Goal: Book appointment/travel/reservation

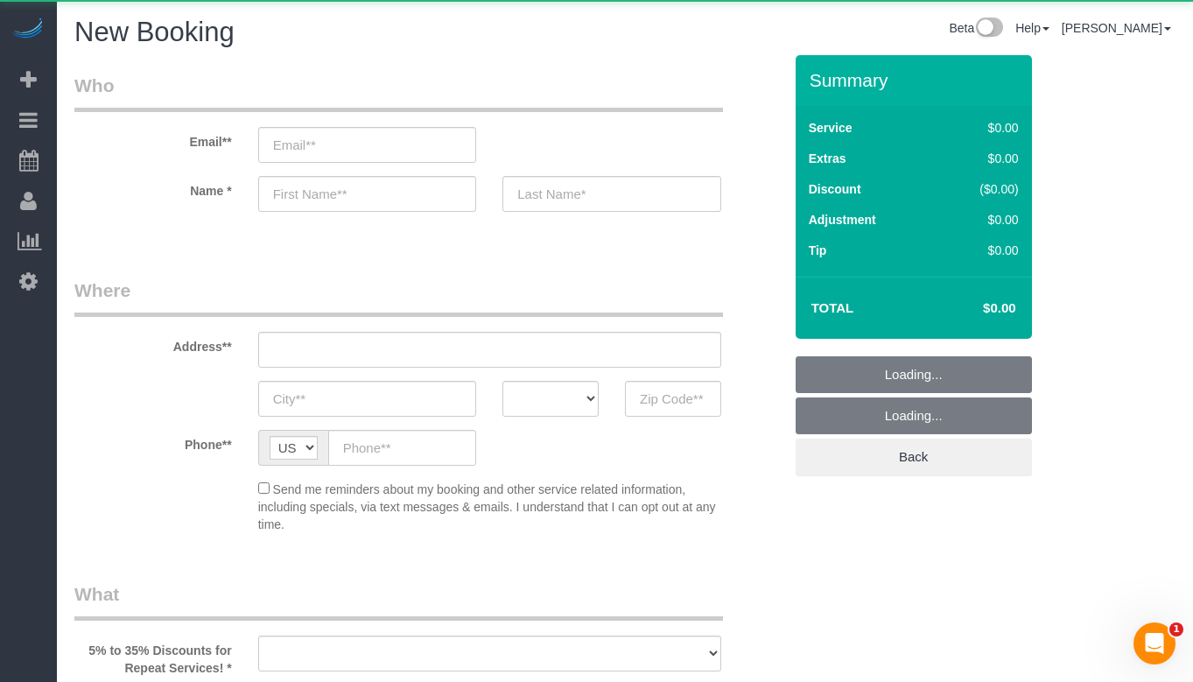
select select "object:772"
select select "512"
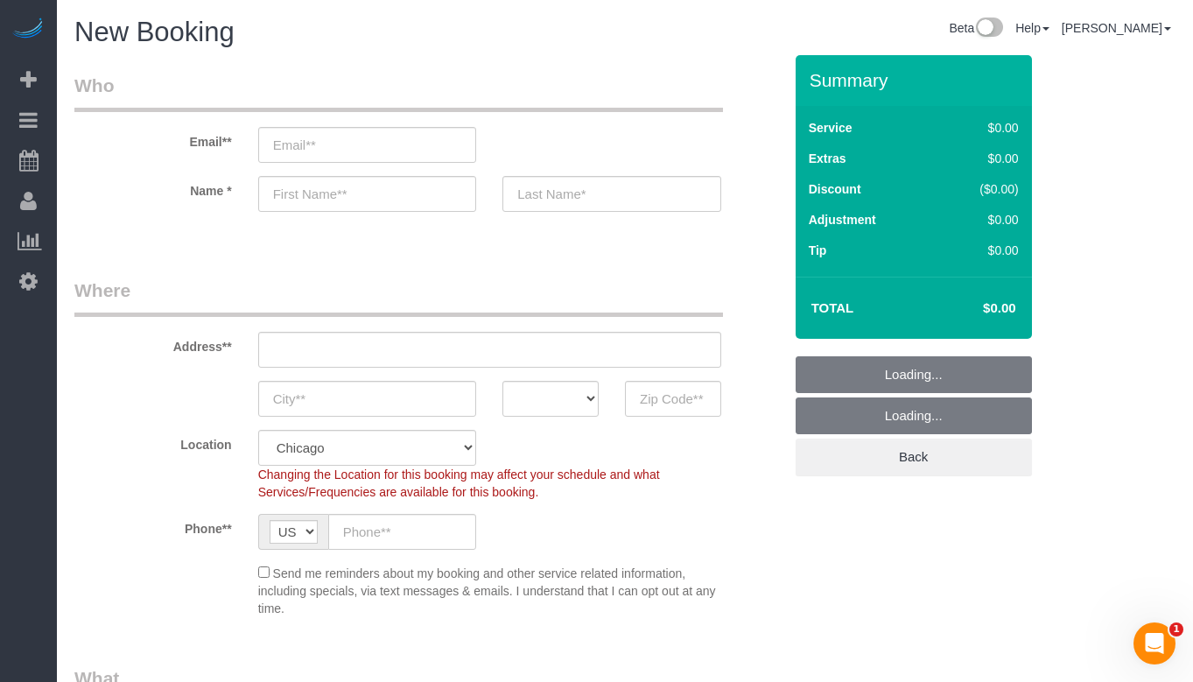
select select "object:1013"
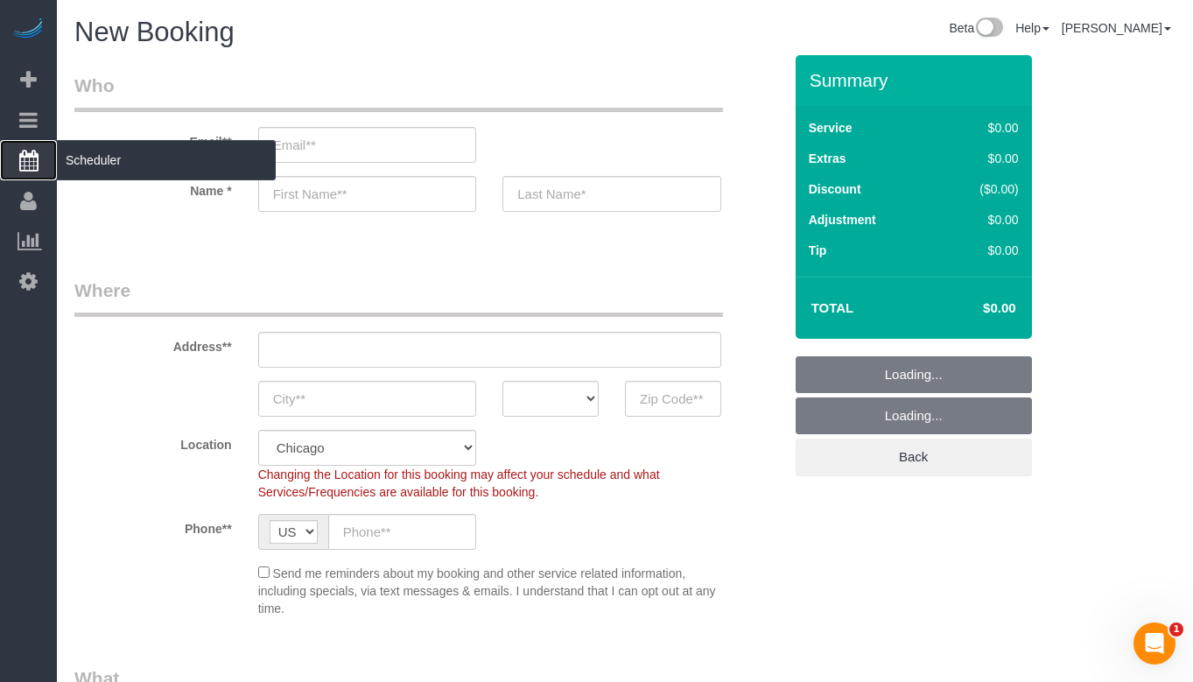
click at [115, 179] on span "Scheduler" at bounding box center [166, 160] width 219 height 40
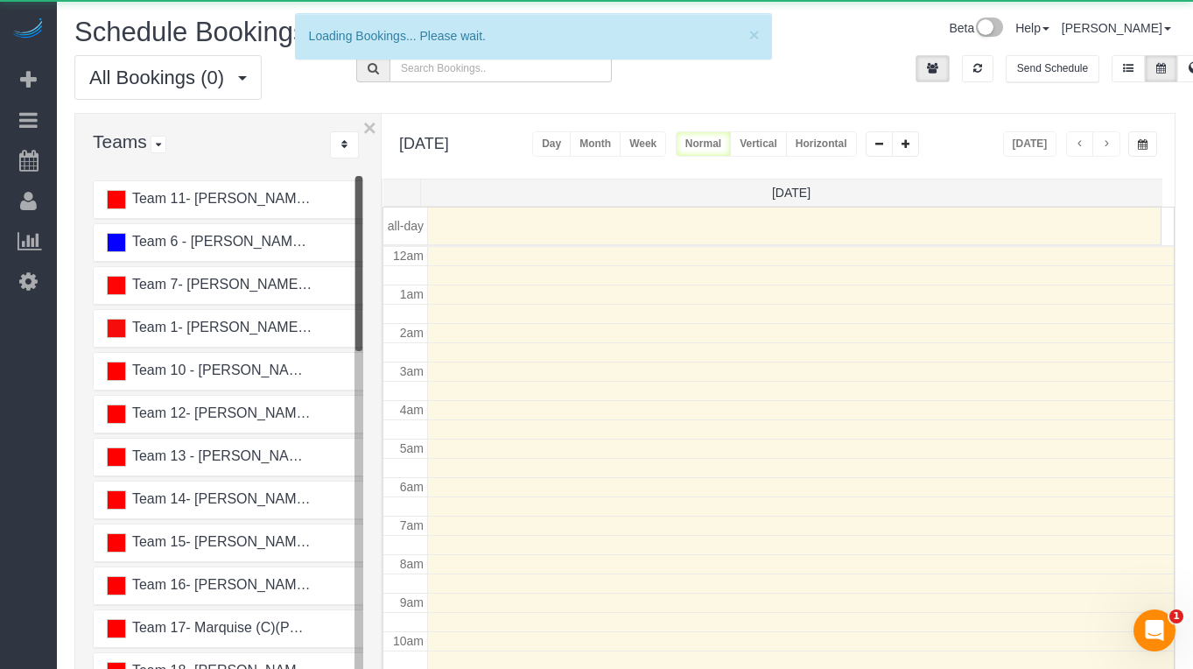
scroll to position [232, 0]
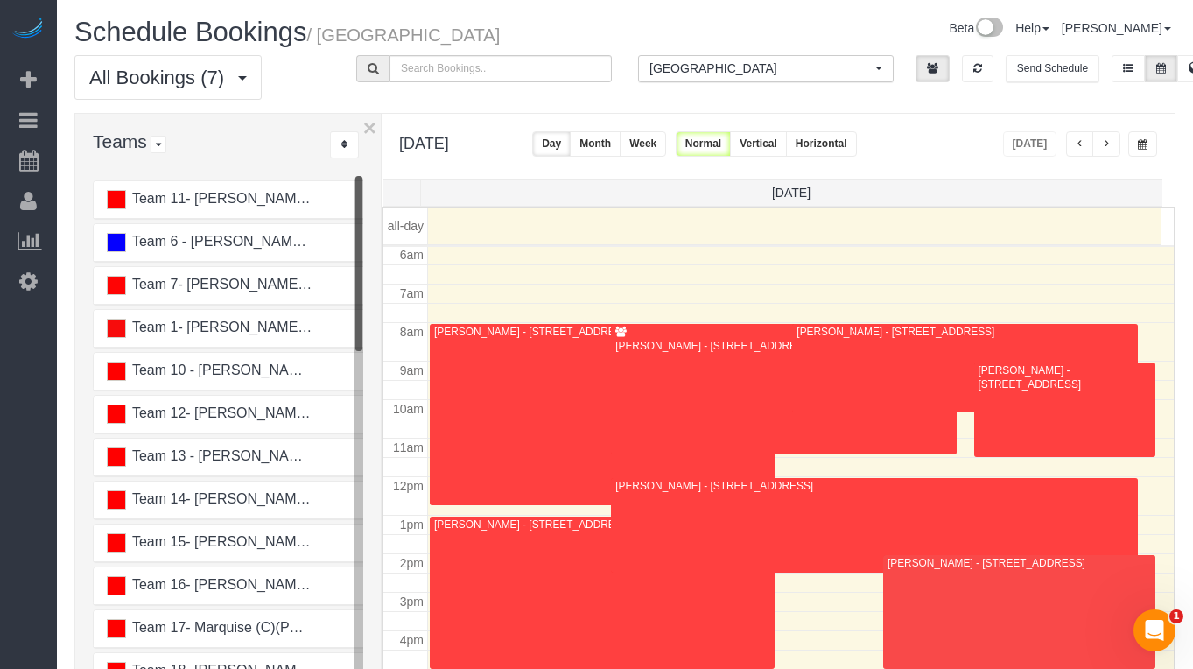
click at [1129, 144] on button "button" at bounding box center [1142, 143] width 29 height 25
click at [787, 135] on button "Vertical" at bounding box center [758, 143] width 57 height 25
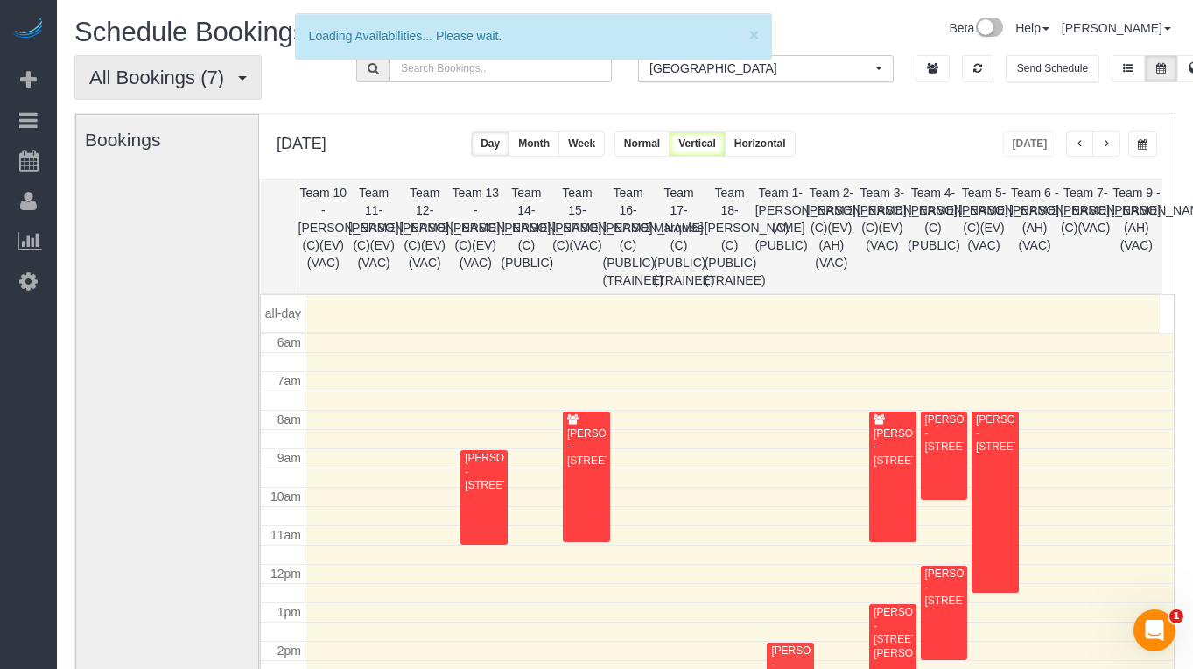
click at [228, 76] on span "All Bookings (7)" at bounding box center [161, 78] width 144 height 22
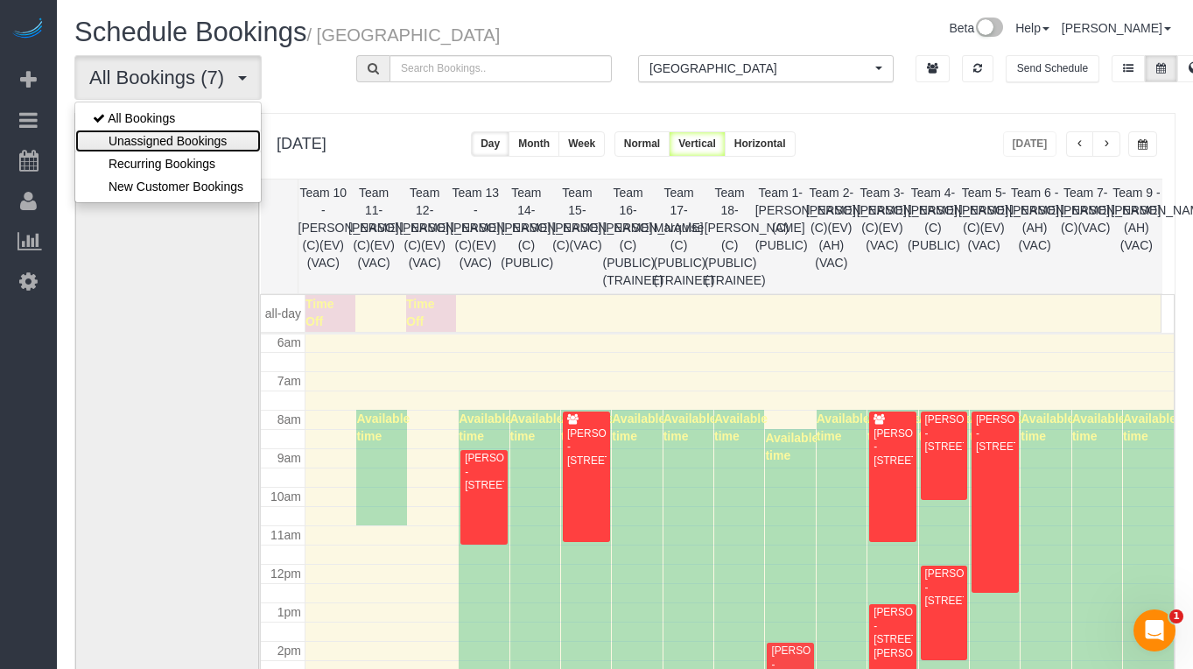
click at [239, 133] on link "Unassigned Bookings" at bounding box center [168, 141] width 186 height 23
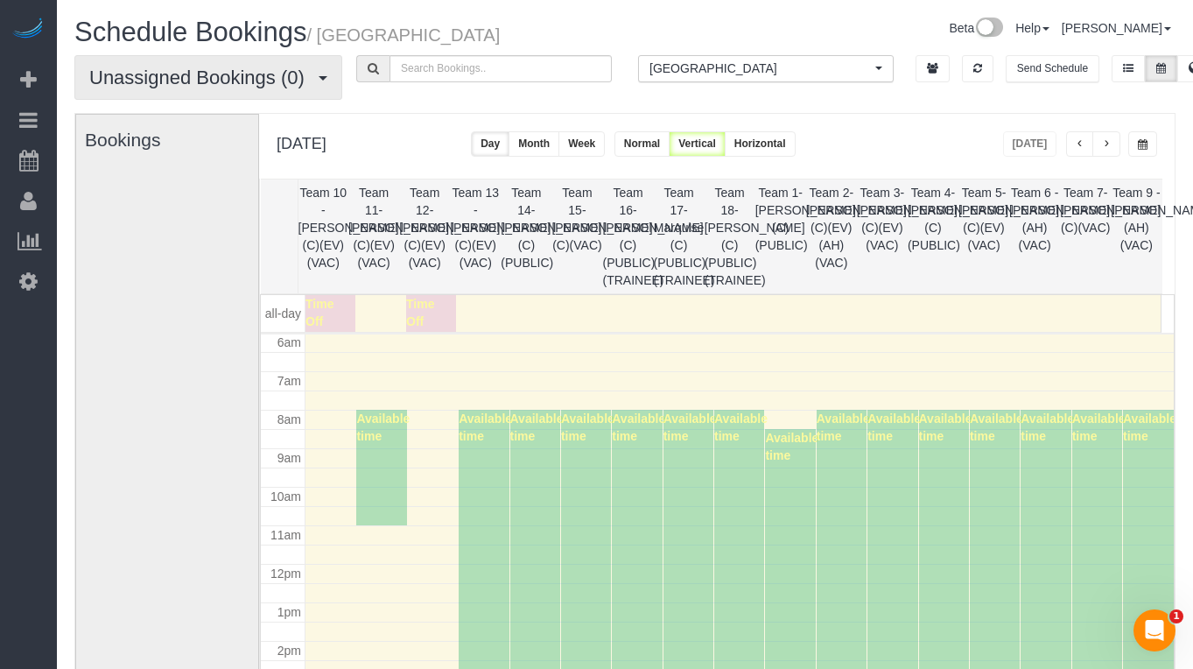
click at [271, 94] on button "Unassigned Bookings (0)" at bounding box center [208, 77] width 268 height 45
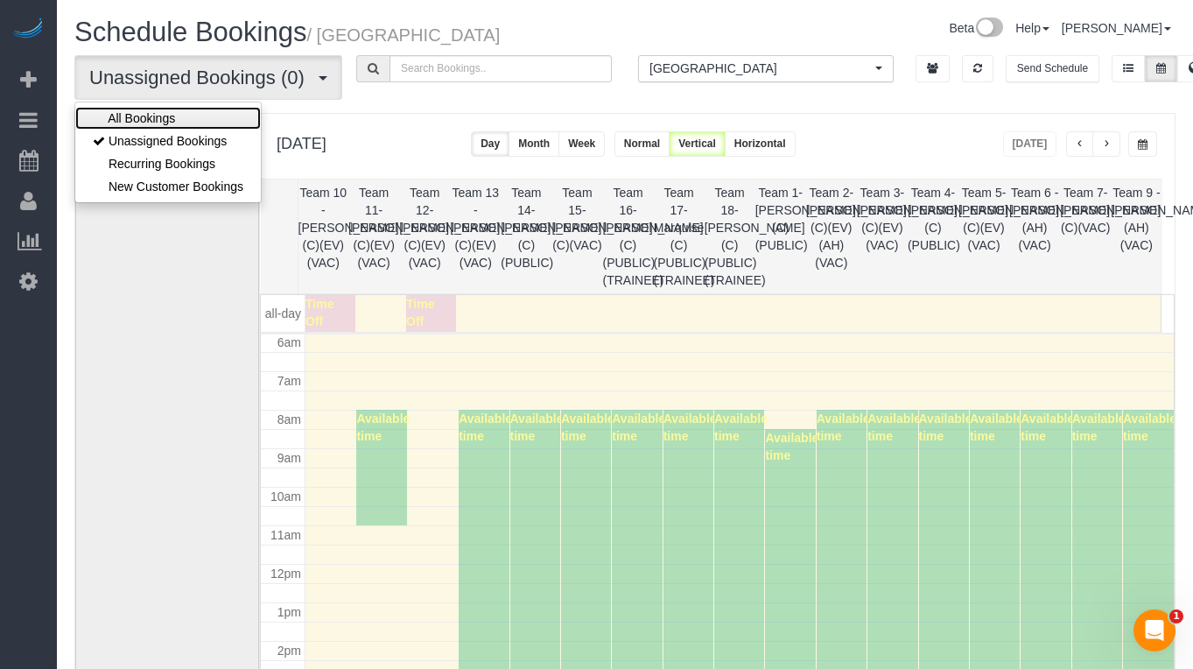
click at [257, 109] on link "All Bookings" at bounding box center [168, 118] width 186 height 23
